Goal: Transaction & Acquisition: Subscribe to service/newsletter

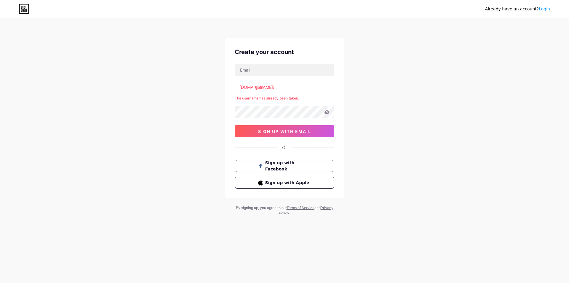
click at [278, 90] on input "gain" at bounding box center [284, 87] width 99 height 12
click at [276, 70] on input "text" at bounding box center [284, 70] width 99 height 12
type input "[EMAIL_ADDRESS][DOMAIN_NAME]"
click at [288, 90] on input "gain" at bounding box center [284, 87] width 99 height 12
type input "g"
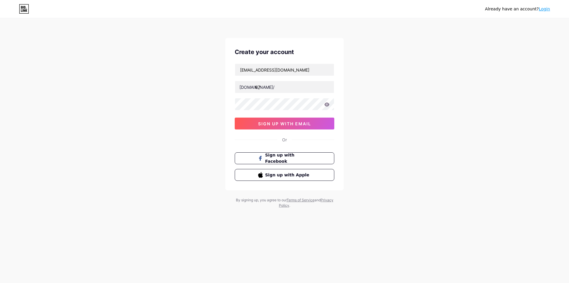
drag, startPoint x: 283, startPoint y: 90, endPoint x: 270, endPoint y: 97, distance: 15.4
click at [270, 97] on div "[EMAIL_ADDRESS][DOMAIN_NAME] [DOMAIN_NAME]/ 67 0cAFcWeA5-e5kc3jg9AkBZPXlZa_rJid…" at bounding box center [285, 96] width 100 height 66
click at [268, 90] on input "67" at bounding box center [284, 87] width 99 height 12
type input "6"
type input "p"
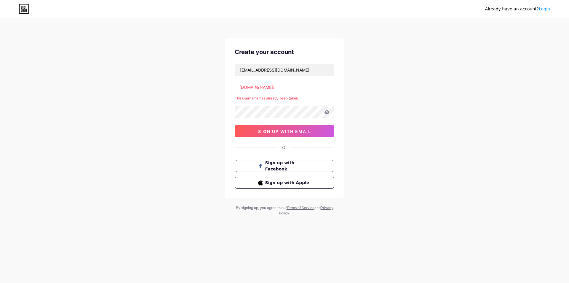
type input "t"
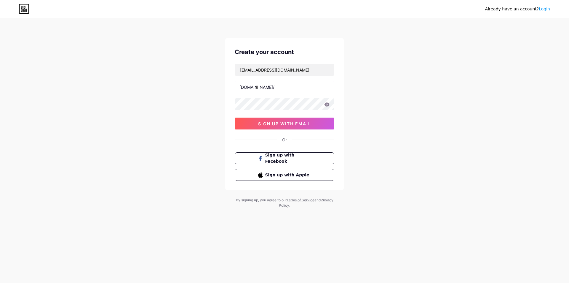
type input "1"
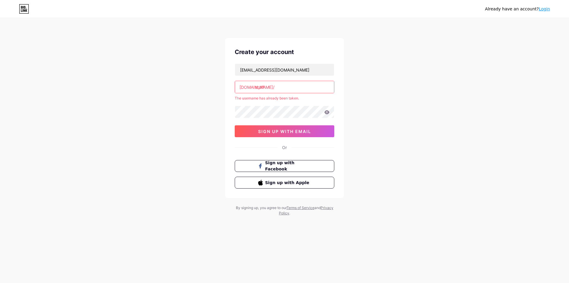
drag, startPoint x: 278, startPoint y: 95, endPoint x: 272, endPoint y: 93, distance: 5.9
click at [278, 95] on div "[EMAIL_ADDRESS][DOMAIN_NAME] [DOMAIN_NAME]/ stuff The username has already been…" at bounding box center [285, 100] width 100 height 74
click at [268, 88] on input "stuff" at bounding box center [284, 87] width 99 height 12
type input "s"
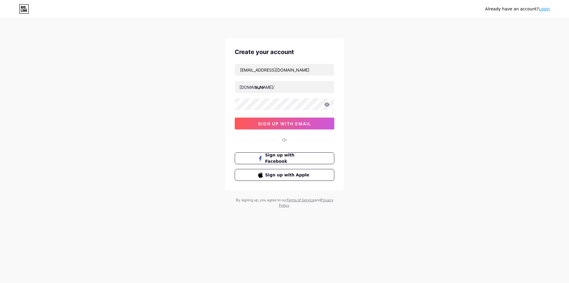
click at [274, 77] on div "[EMAIL_ADDRESS][DOMAIN_NAME] [DOMAIN_NAME]/ aura 0cAFcWeA5-e5kc3jg9AkBZPXlZa_rJ…" at bounding box center [285, 96] width 100 height 66
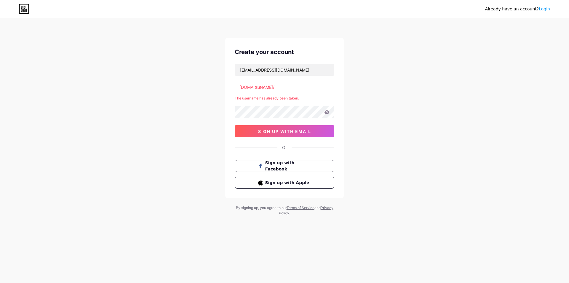
click at [274, 87] on input "aura" at bounding box center [284, 87] width 99 height 12
type input "a"
drag, startPoint x: 240, startPoint y: 86, endPoint x: 275, endPoint y: 87, distance: 35.0
click at [275, 87] on div "[DOMAIN_NAME]/" at bounding box center [285, 87] width 100 height 12
click at [281, 90] on input "text" at bounding box center [284, 87] width 99 height 12
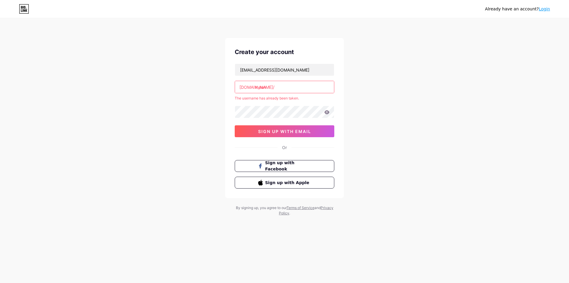
click at [269, 85] on input "mean" at bounding box center [284, 87] width 99 height 12
type input "m"
type input "g"
type input "s"
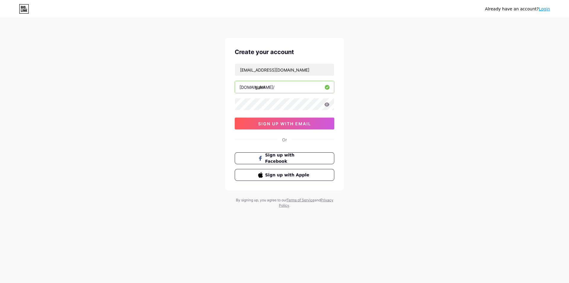
type input "gain1"
click at [273, 118] on button "sign up with email" at bounding box center [285, 123] width 100 height 12
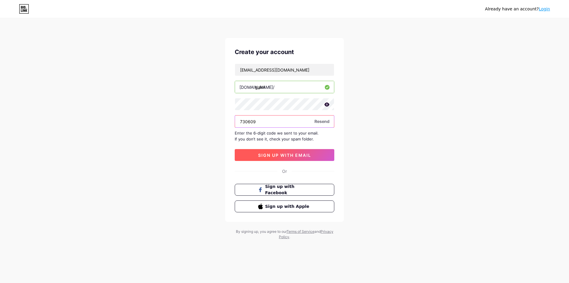
type input "730609"
click at [291, 155] on span "sign up with email" at bounding box center [284, 154] width 53 height 5
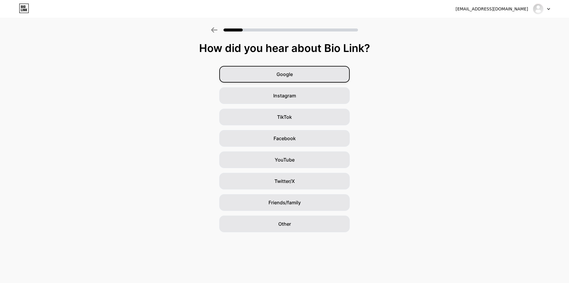
click at [290, 75] on span "Google" at bounding box center [285, 74] width 16 height 7
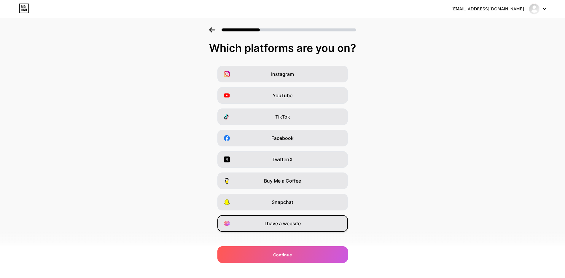
click at [285, 217] on div "I have a website" at bounding box center [282, 223] width 131 height 17
click at [258, 221] on div "I have a website" at bounding box center [282, 223] width 131 height 17
click at [265, 224] on div "I have a website" at bounding box center [282, 223] width 131 height 17
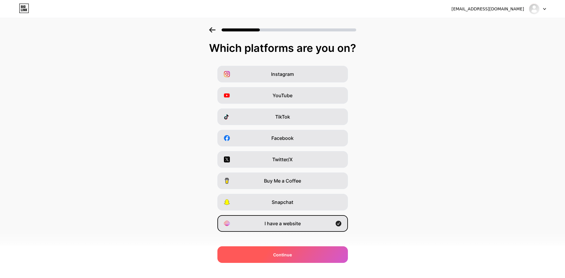
click at [261, 257] on div "Continue" at bounding box center [282, 254] width 131 height 17
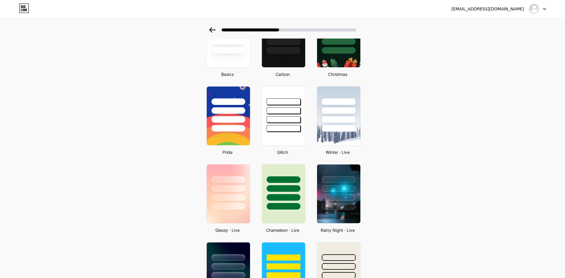
scroll to position [119, 0]
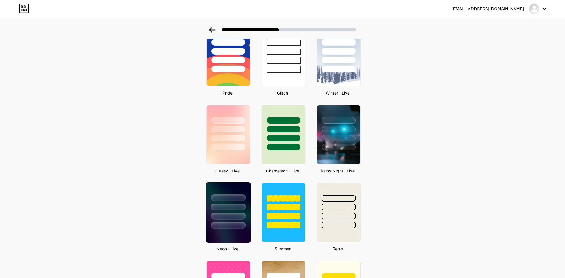
click at [243, 209] on div at bounding box center [228, 207] width 35 height 7
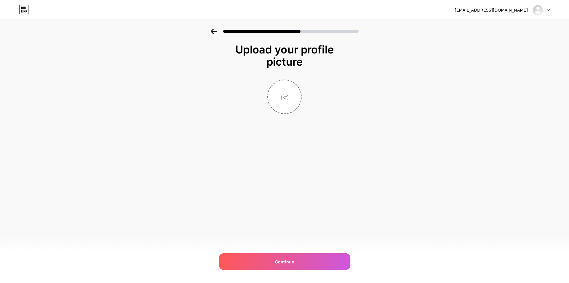
scroll to position [0, 0]
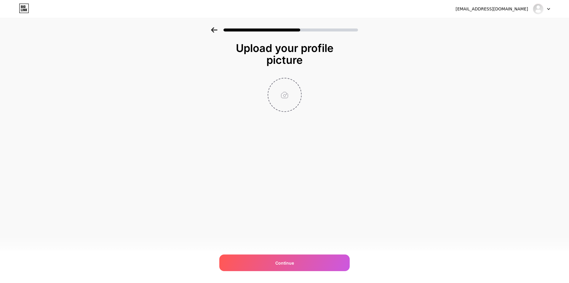
click at [287, 95] on input "file" at bounding box center [284, 94] width 33 height 33
type input "C:\fakepath\unnamed.png"
click at [288, 97] on input "file" at bounding box center [284, 94] width 33 height 33
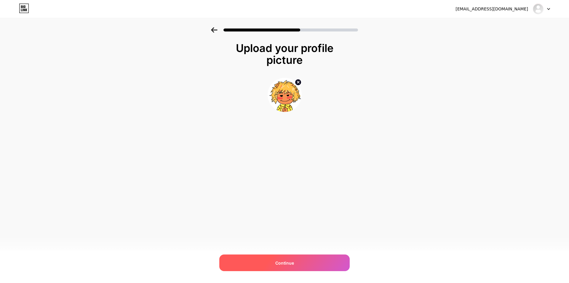
click at [272, 261] on div "Continue" at bounding box center [284, 262] width 131 height 17
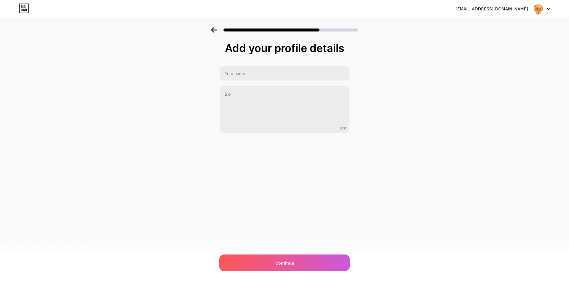
click at [265, 65] on div "Add your profile details 0/255 Continue Error" at bounding box center [284, 87] width 131 height 91
click at [267, 70] on input "text" at bounding box center [285, 73] width 130 height 14
type input "gain"
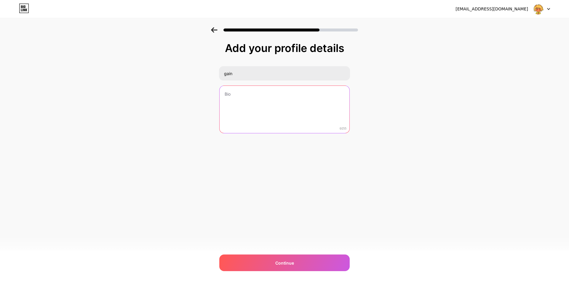
click at [244, 98] on textarea at bounding box center [285, 110] width 130 height 48
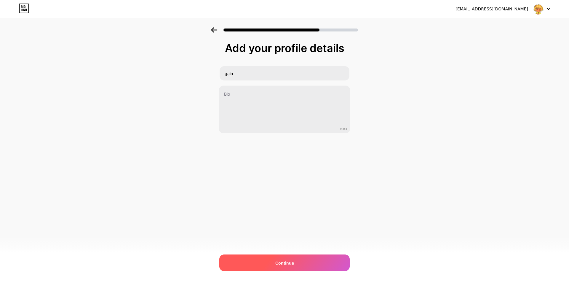
click at [329, 268] on div "Continue" at bounding box center [284, 262] width 131 height 17
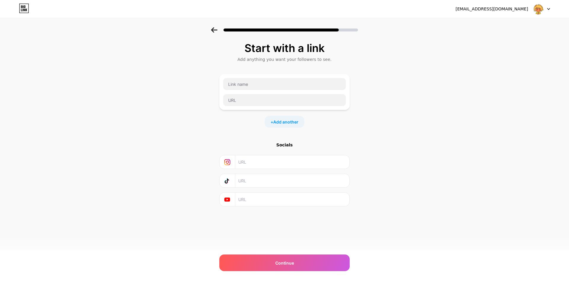
click at [548, 10] on div at bounding box center [541, 9] width 17 height 11
click at [548, 10] on icon at bounding box center [549, 9] width 3 height 2
click at [261, 84] on input "text" at bounding box center [284, 84] width 123 height 12
click at [249, 204] on input "text" at bounding box center [292, 198] width 108 height 13
click at [270, 261] on div "Continue" at bounding box center [284, 262] width 131 height 17
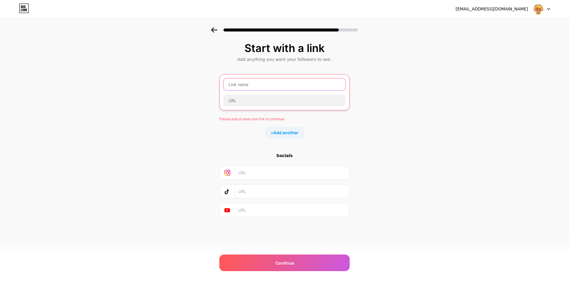
click at [271, 83] on input "text" at bounding box center [285, 84] width 122 height 12
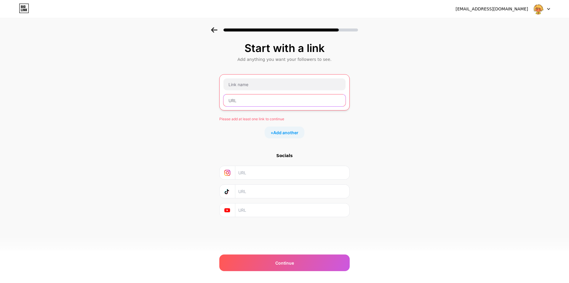
paste input "https://www.pekora.zip/users/33241/profile"
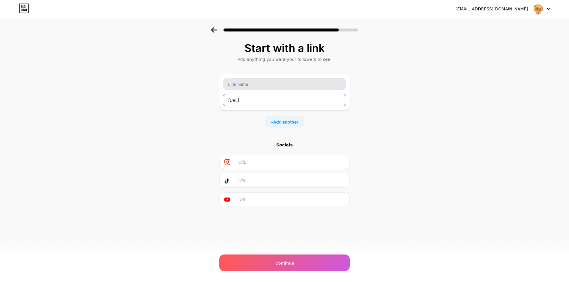
type input "https://www.pekora.zip/users/33241/profile"
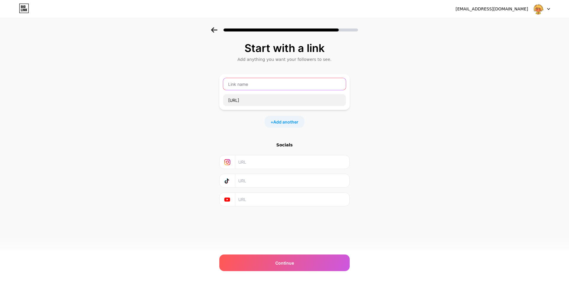
click at [276, 86] on input "text" at bounding box center [284, 84] width 123 height 12
type input "K"
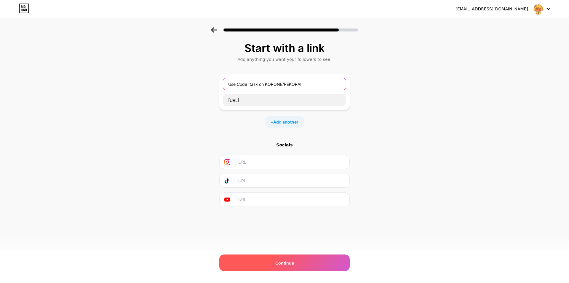
type input "Use Code :task on KORONE/PEKORA!"
click at [280, 263] on span "Continue" at bounding box center [285, 263] width 19 height 6
click at [284, 266] on div "Continue" at bounding box center [284, 262] width 131 height 17
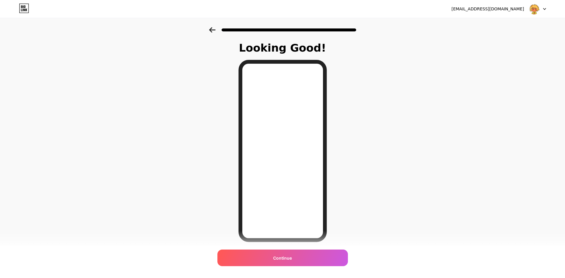
click at [290, 262] on div "Continue" at bounding box center [282, 258] width 131 height 17
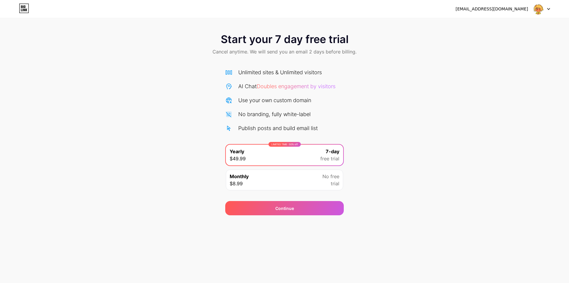
click at [318, 182] on div "Monthly $8.99 No free trial" at bounding box center [284, 179] width 117 height 21
click at [307, 155] on div "LIMITED TIME : 50% off Yearly $49.99 7-day free trial" at bounding box center [284, 154] width 117 height 21
click at [294, 203] on div "Continue" at bounding box center [284, 208] width 119 height 14
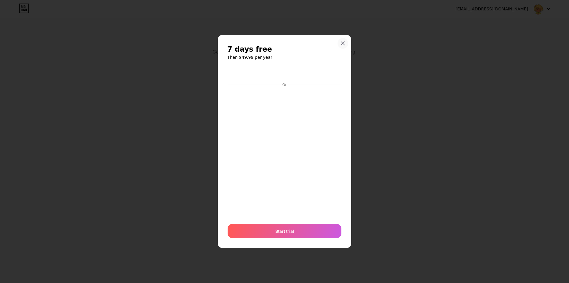
click at [343, 42] on icon at bounding box center [343, 43] width 5 height 5
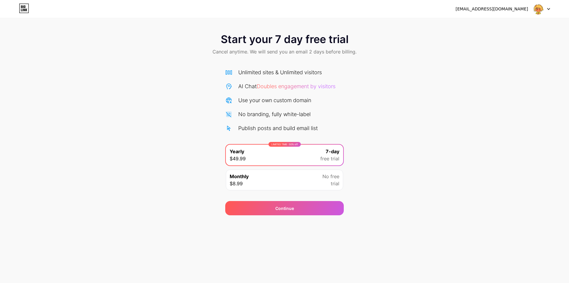
click at [539, 14] on img at bounding box center [538, 8] width 11 height 11
click at [516, 27] on li "Logout" at bounding box center [514, 24] width 74 height 16
